Goal: Task Accomplishment & Management: Use online tool/utility

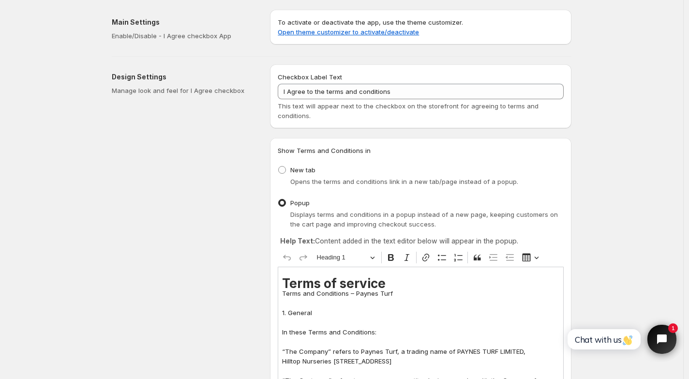
scroll to position [60, 0]
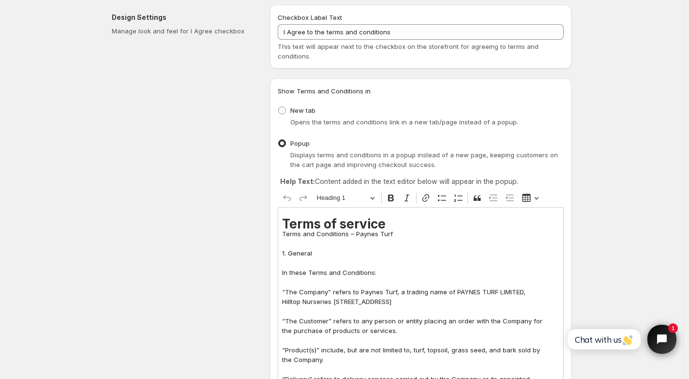
click at [390, 220] on h1 "Terms of service" at bounding box center [420, 224] width 277 height 10
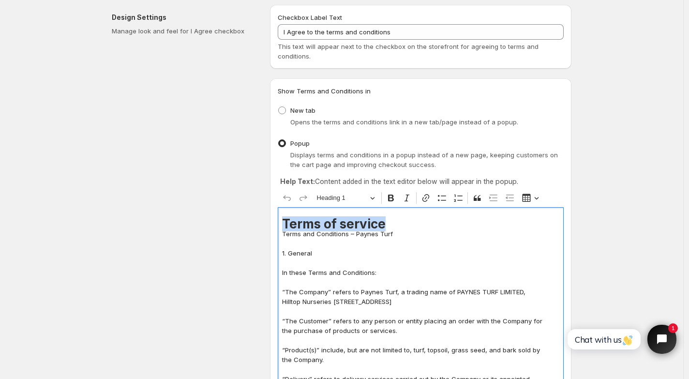
drag, startPoint x: 395, startPoint y: 222, endPoint x: 258, endPoint y: 220, distance: 137.0
click at [348, 197] on span "Heading 1" at bounding box center [342, 198] width 50 height 12
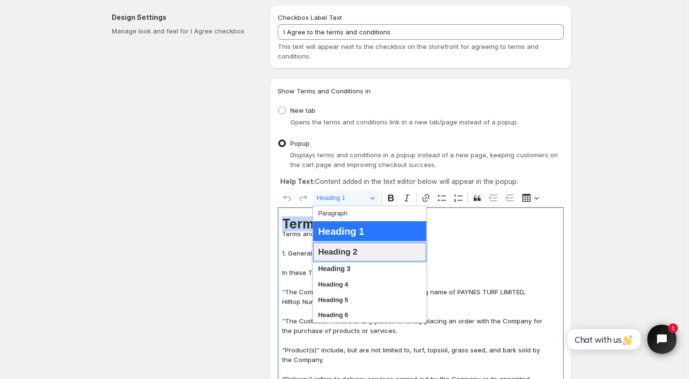
click at [352, 255] on span "Heading 2" at bounding box center [337, 251] width 39 height 15
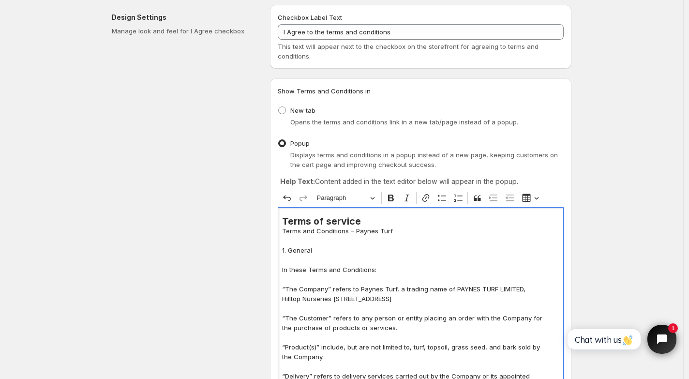
drag, startPoint x: 402, startPoint y: 227, endPoint x: 407, endPoint y: 224, distance: 6.3
click at [398, 220] on h2 "Terms of service" at bounding box center [420, 221] width 277 height 10
